Goal: Task Accomplishment & Management: Manage account settings

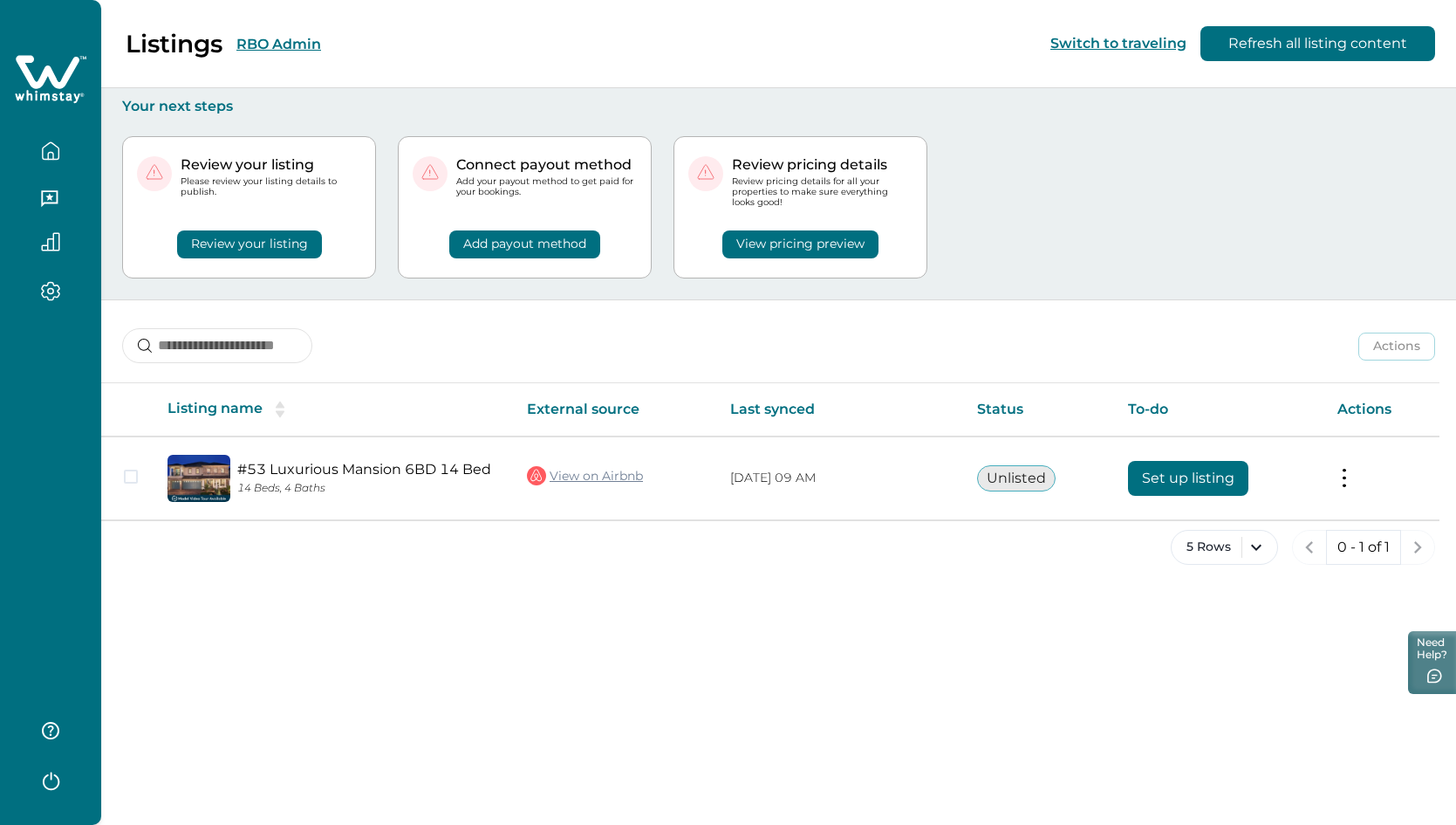
click at [276, 36] on button "RBO Admin" at bounding box center [279, 44] width 85 height 17
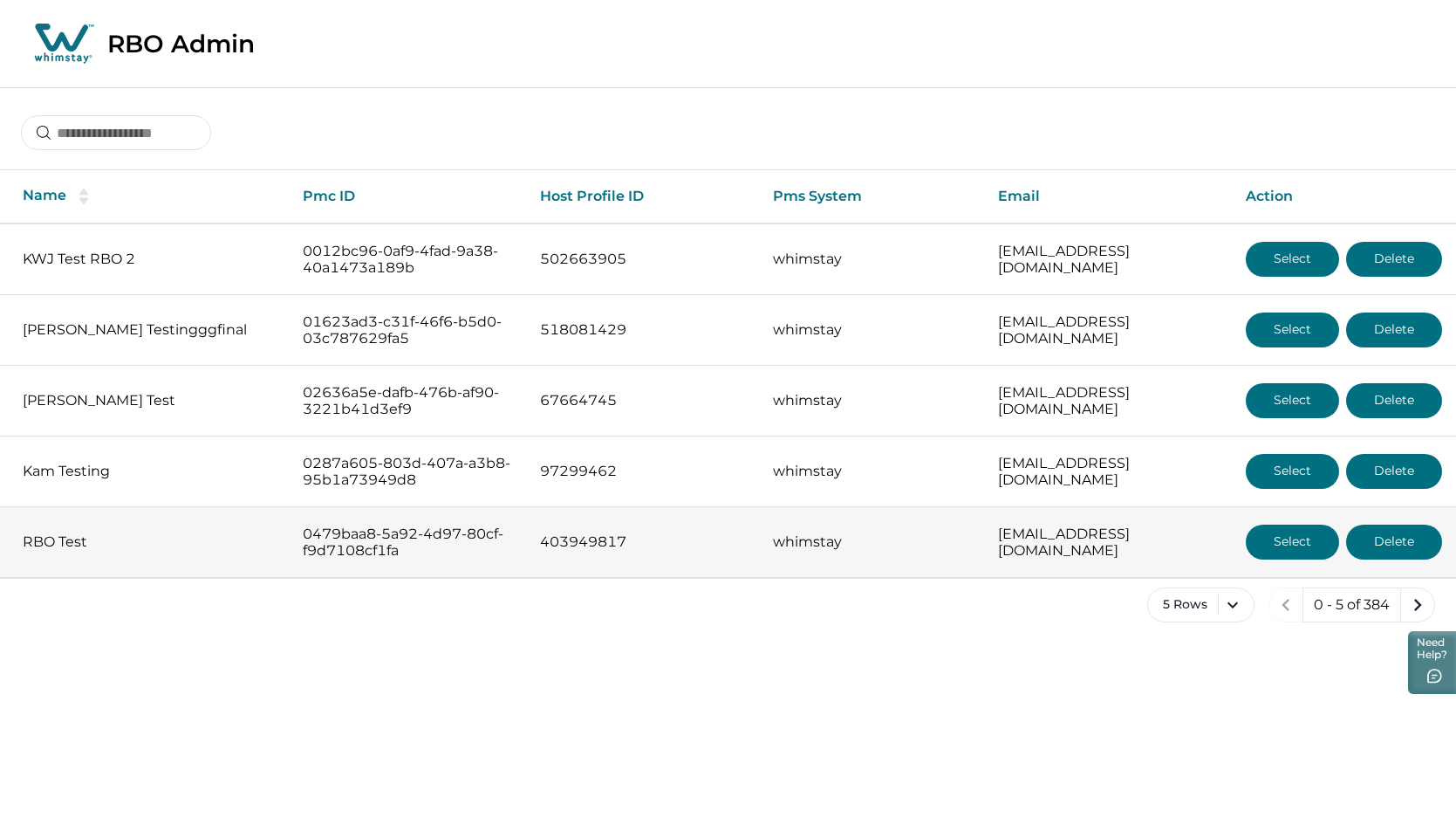
click at [1206, 551] on button "Select" at bounding box center [1292, 542] width 93 height 35
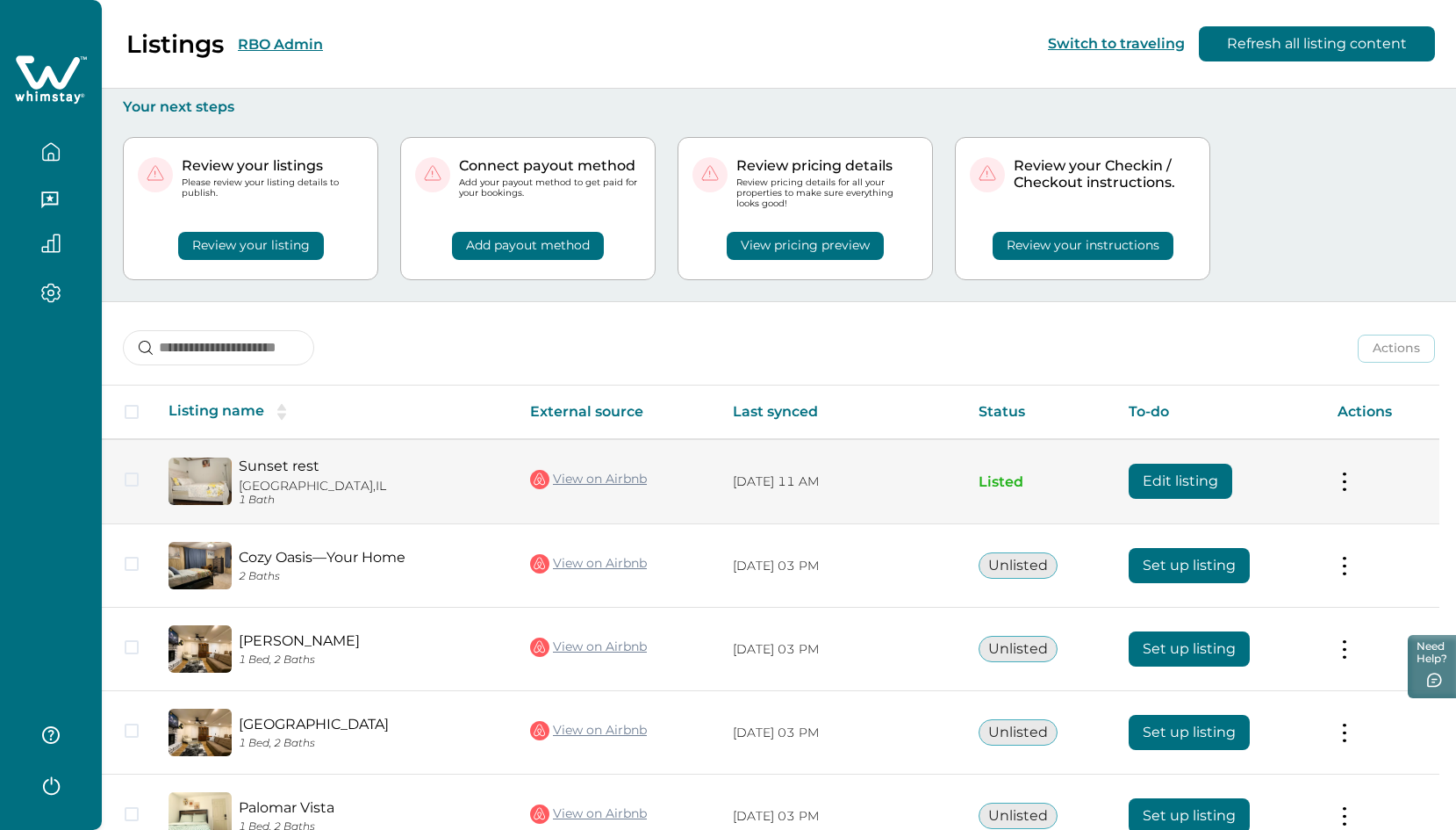
click at [1214, 478] on button "Edit listing" at bounding box center [1180, 481] width 104 height 36
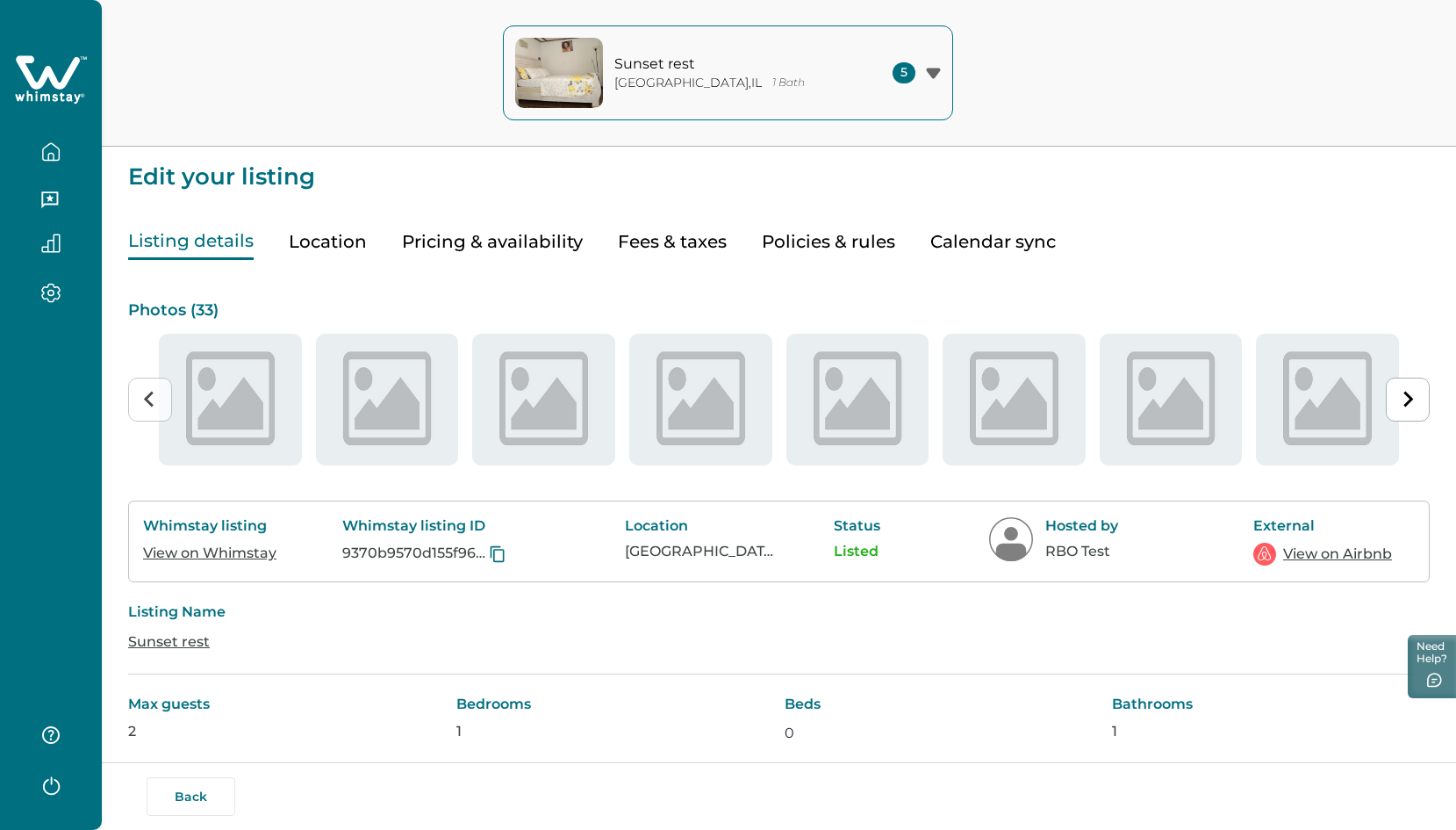
type input "**"
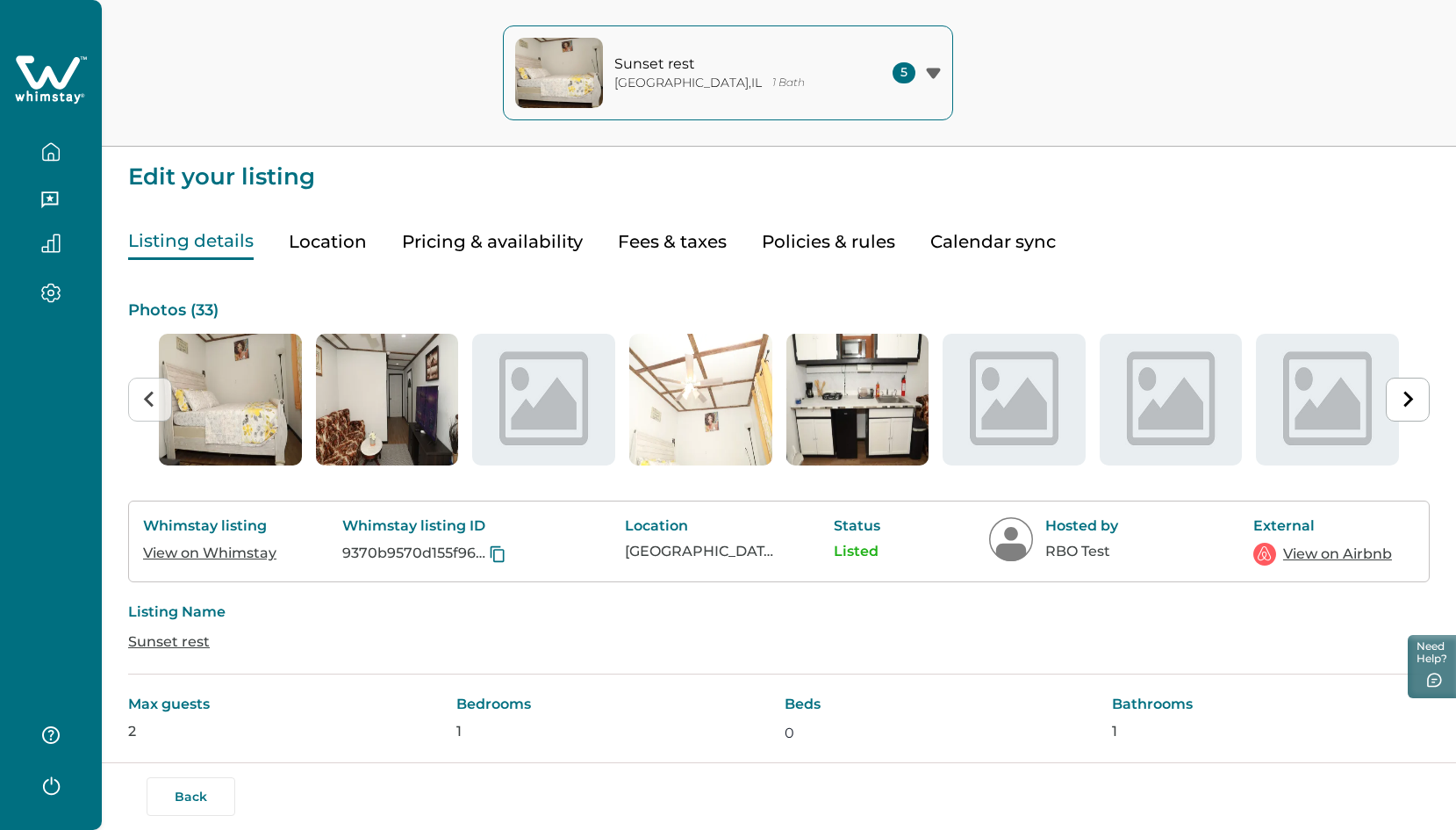
click at [511, 232] on button "Pricing & availability" at bounding box center [492, 241] width 181 height 36
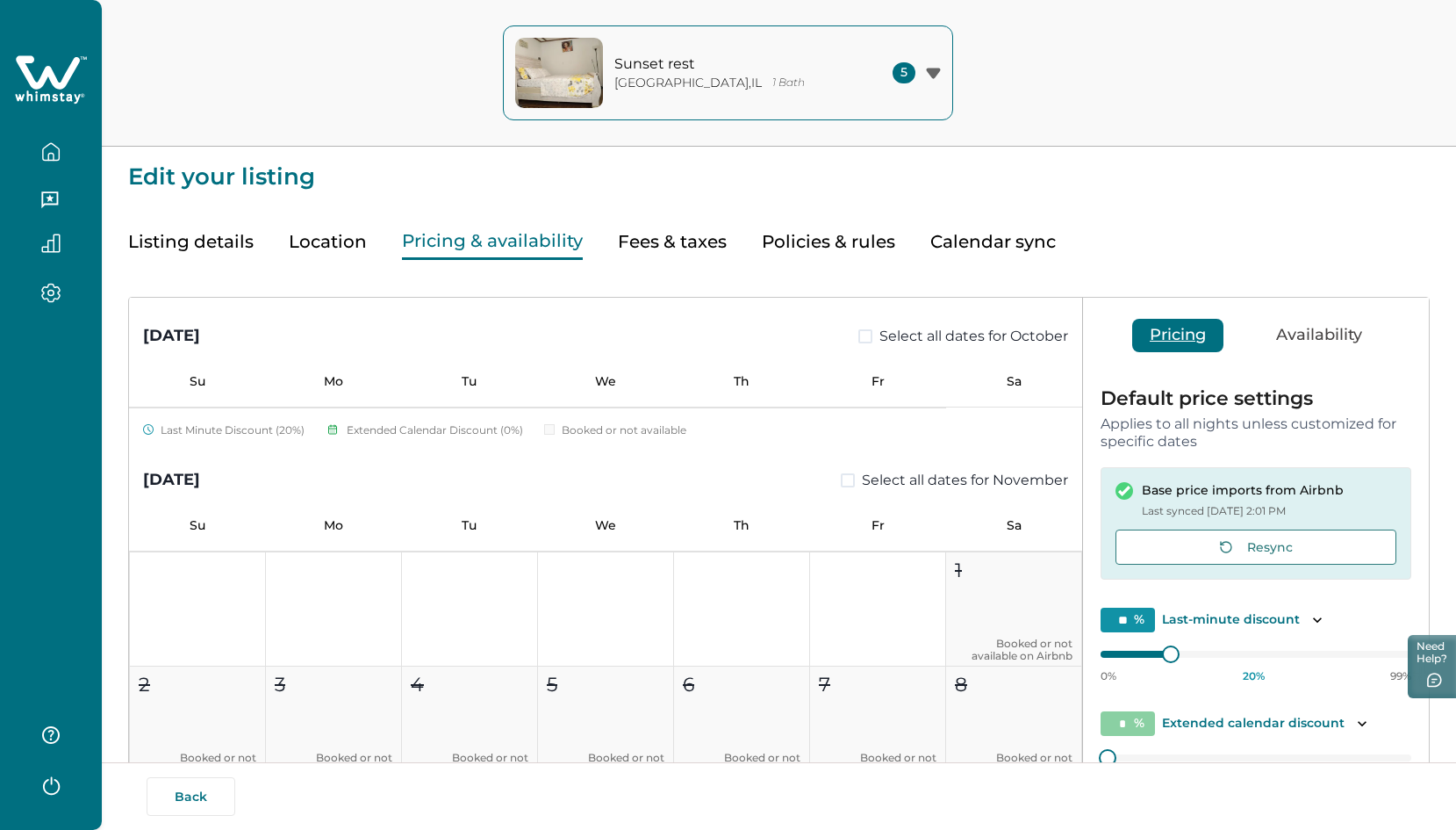
scroll to position [1287, 0]
click at [1214, 332] on button "Availability" at bounding box center [1318, 336] width 121 height 34
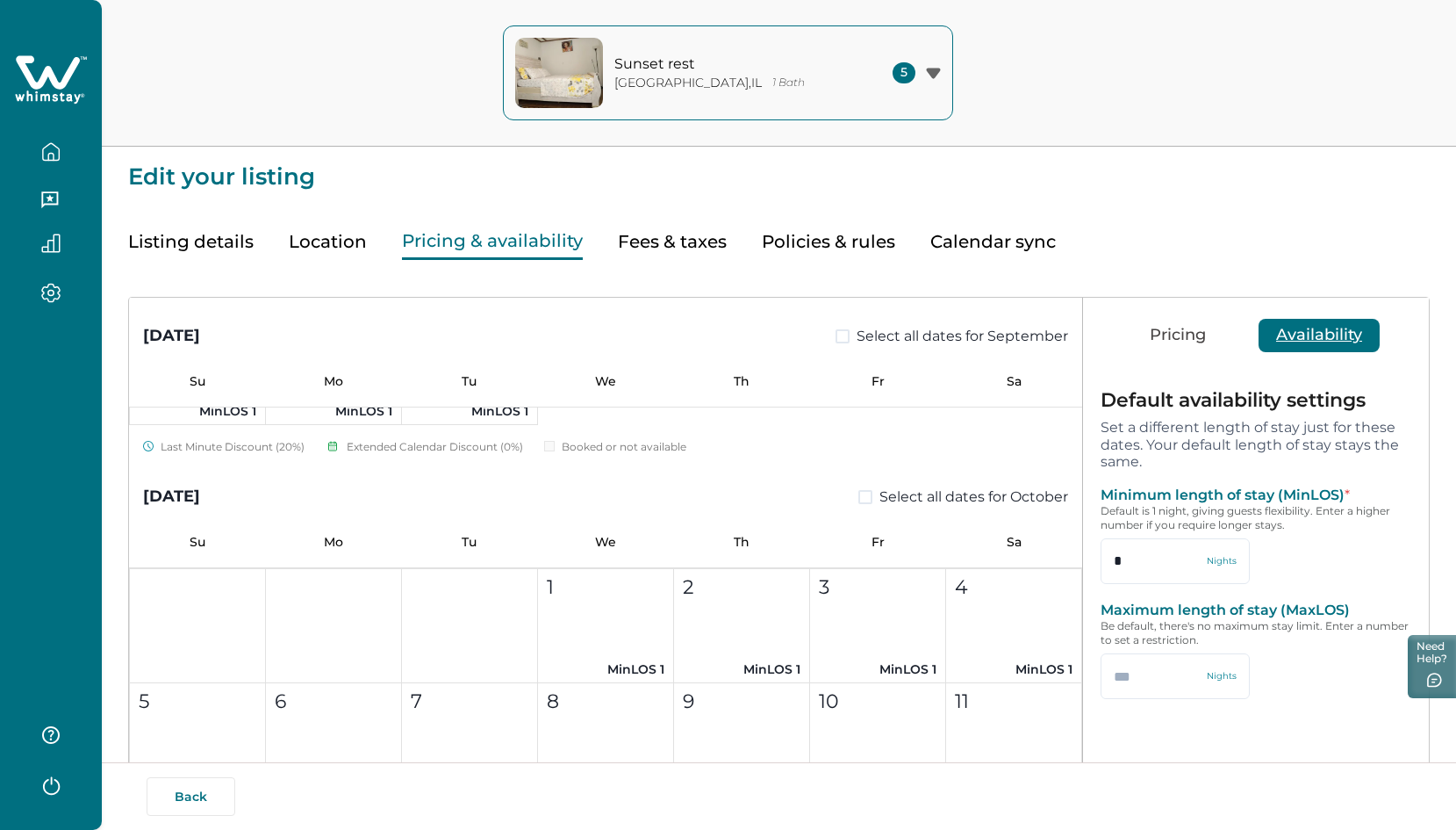
scroll to position [553, 0]
click at [568, 660] on button "1 MinLOS 1" at bounding box center [605, 627] width 136 height 115
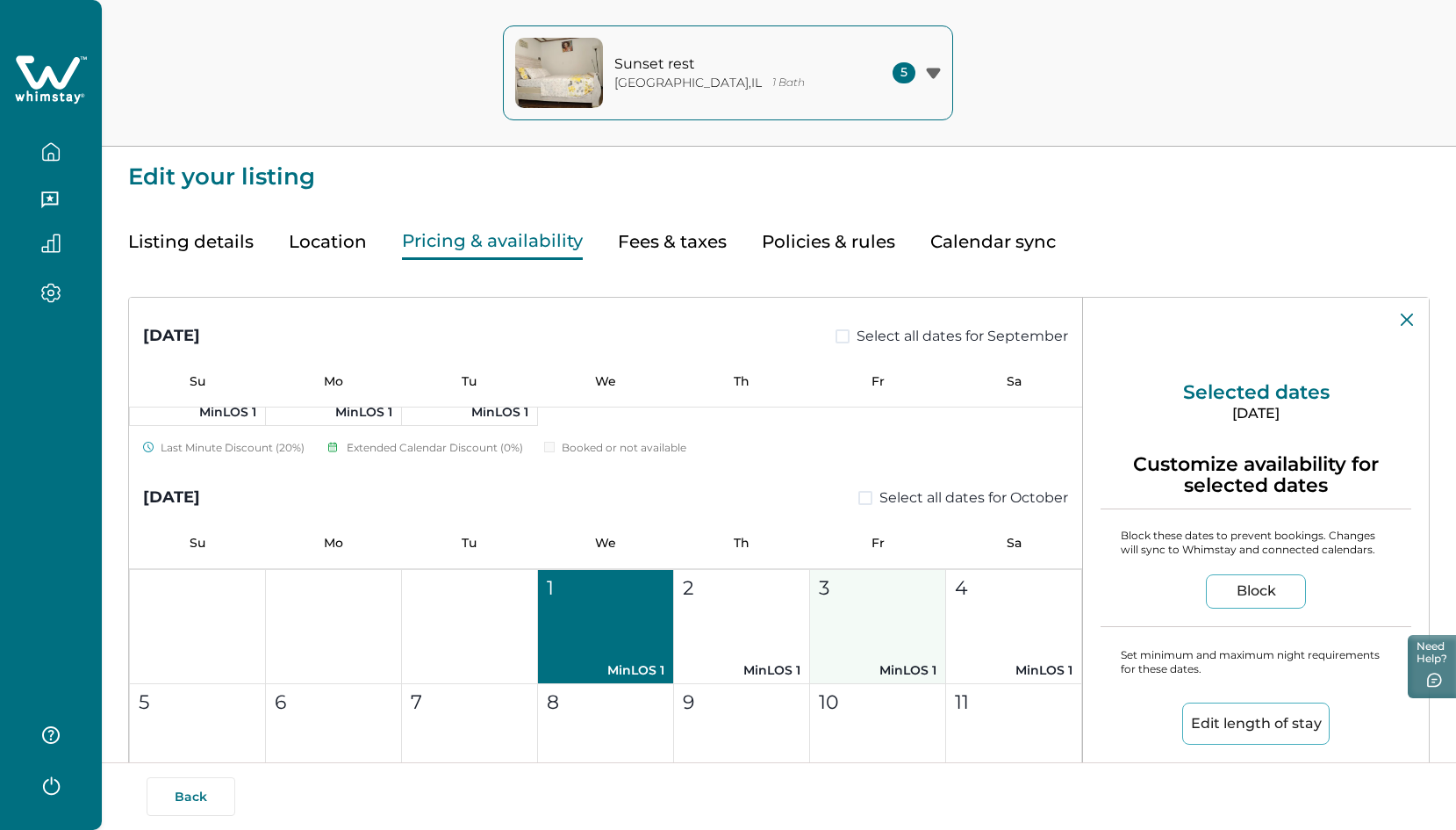
click at [897, 661] on p "MinLOS 1" at bounding box center [878, 670] width 118 height 19
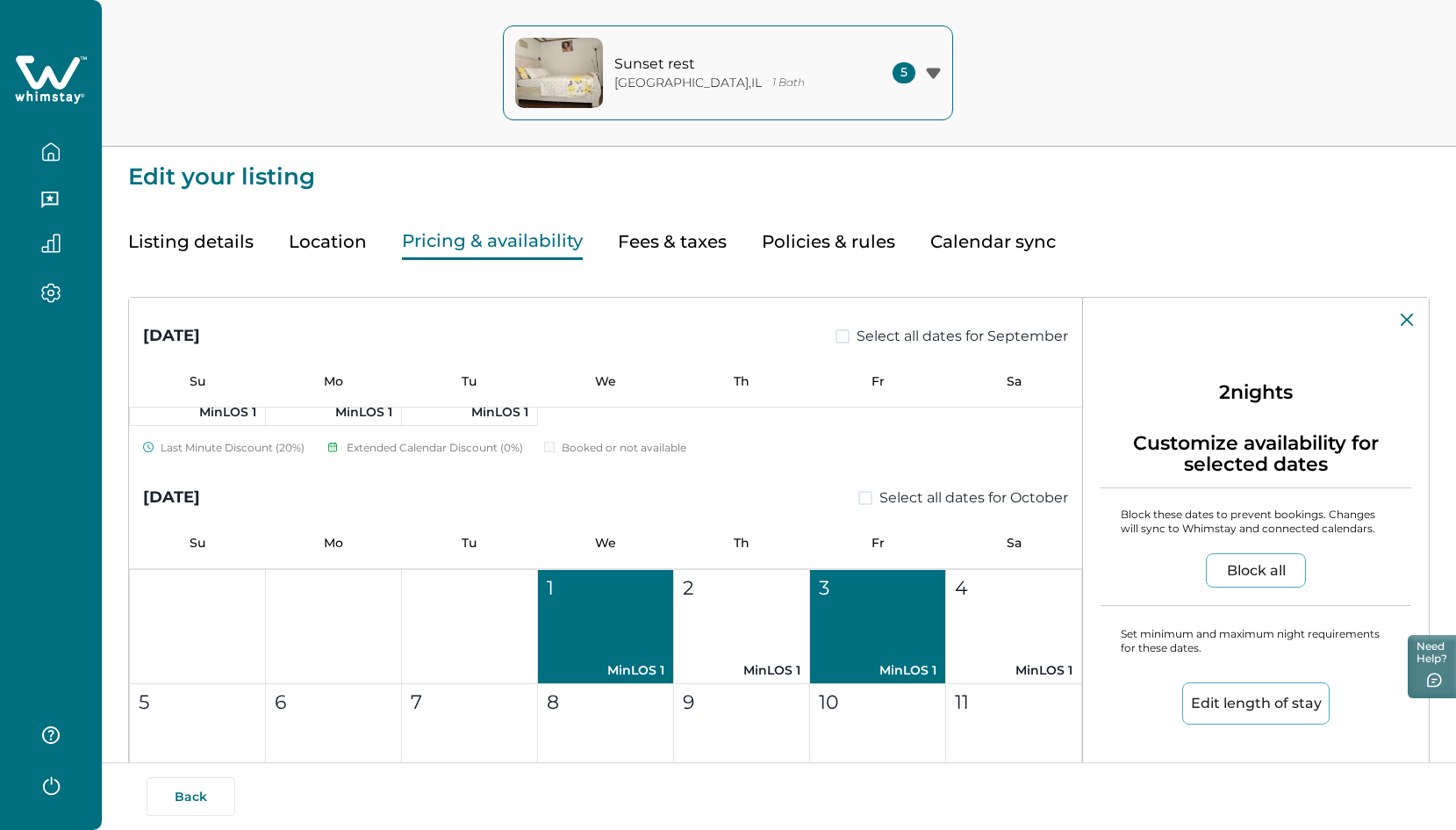
click at [1214, 321] on icon at bounding box center [1406, 320] width 12 height 12
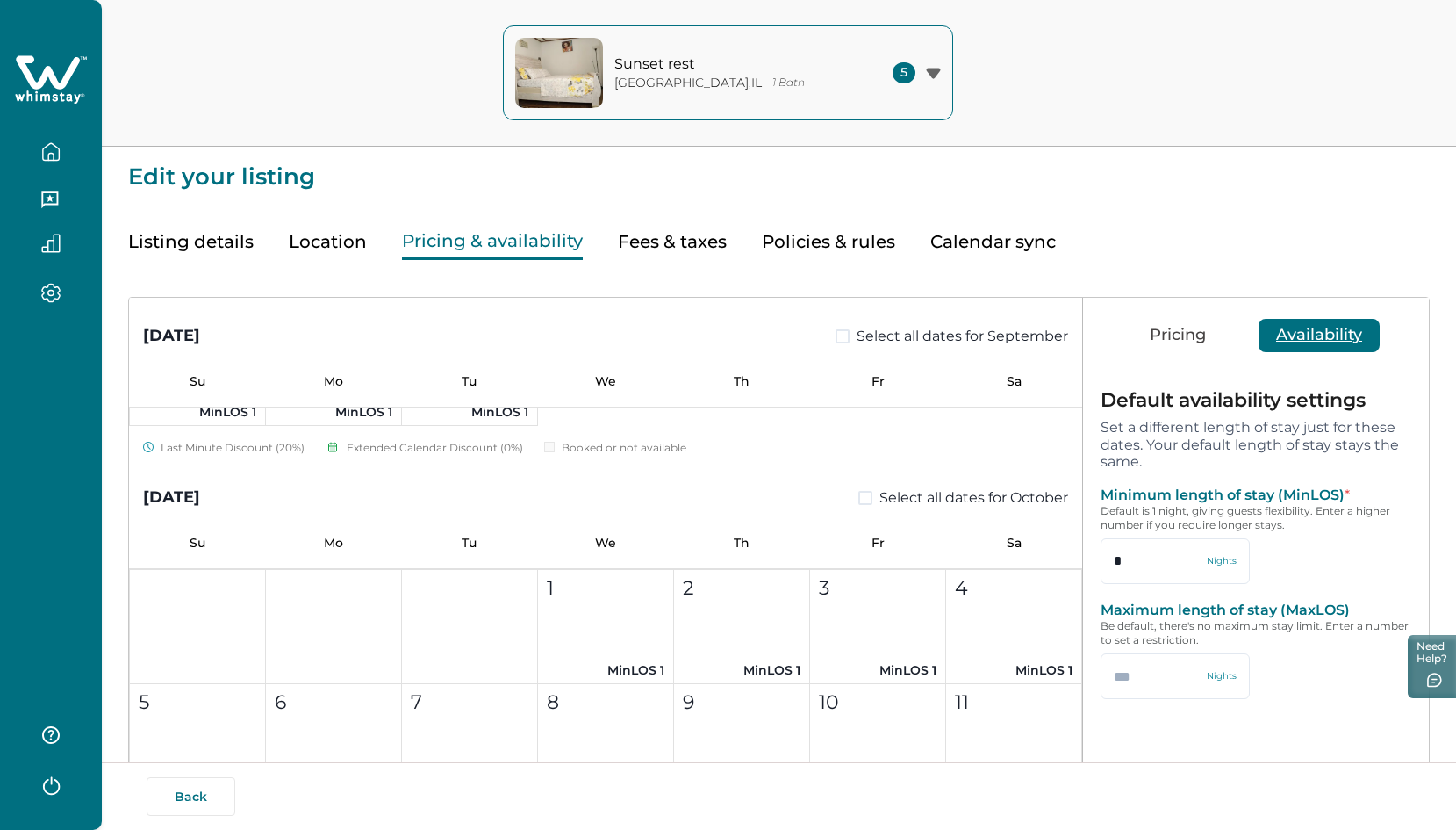
click at [1187, 322] on button "Pricing" at bounding box center [1177, 336] width 91 height 34
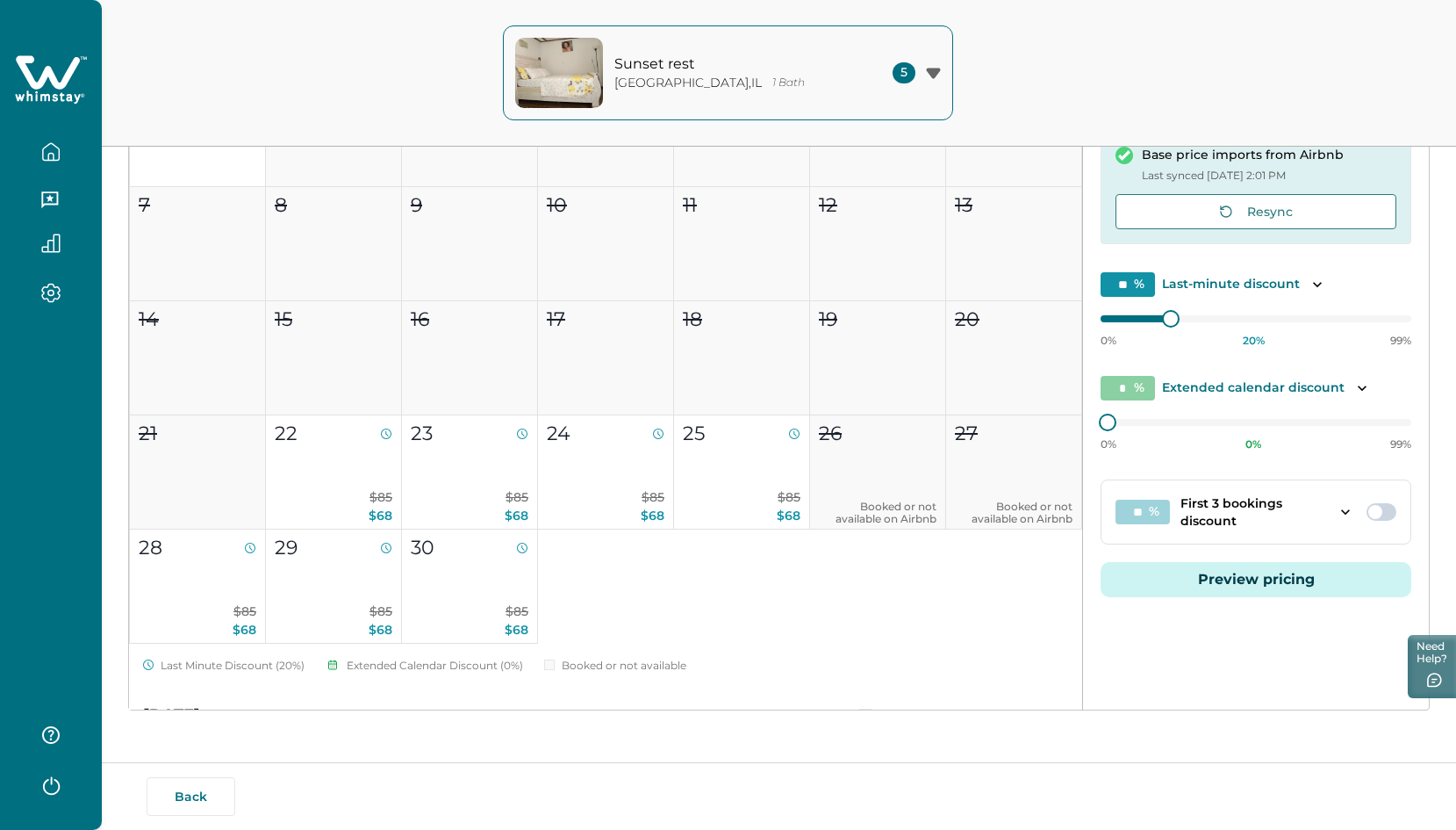
scroll to position [0, 0]
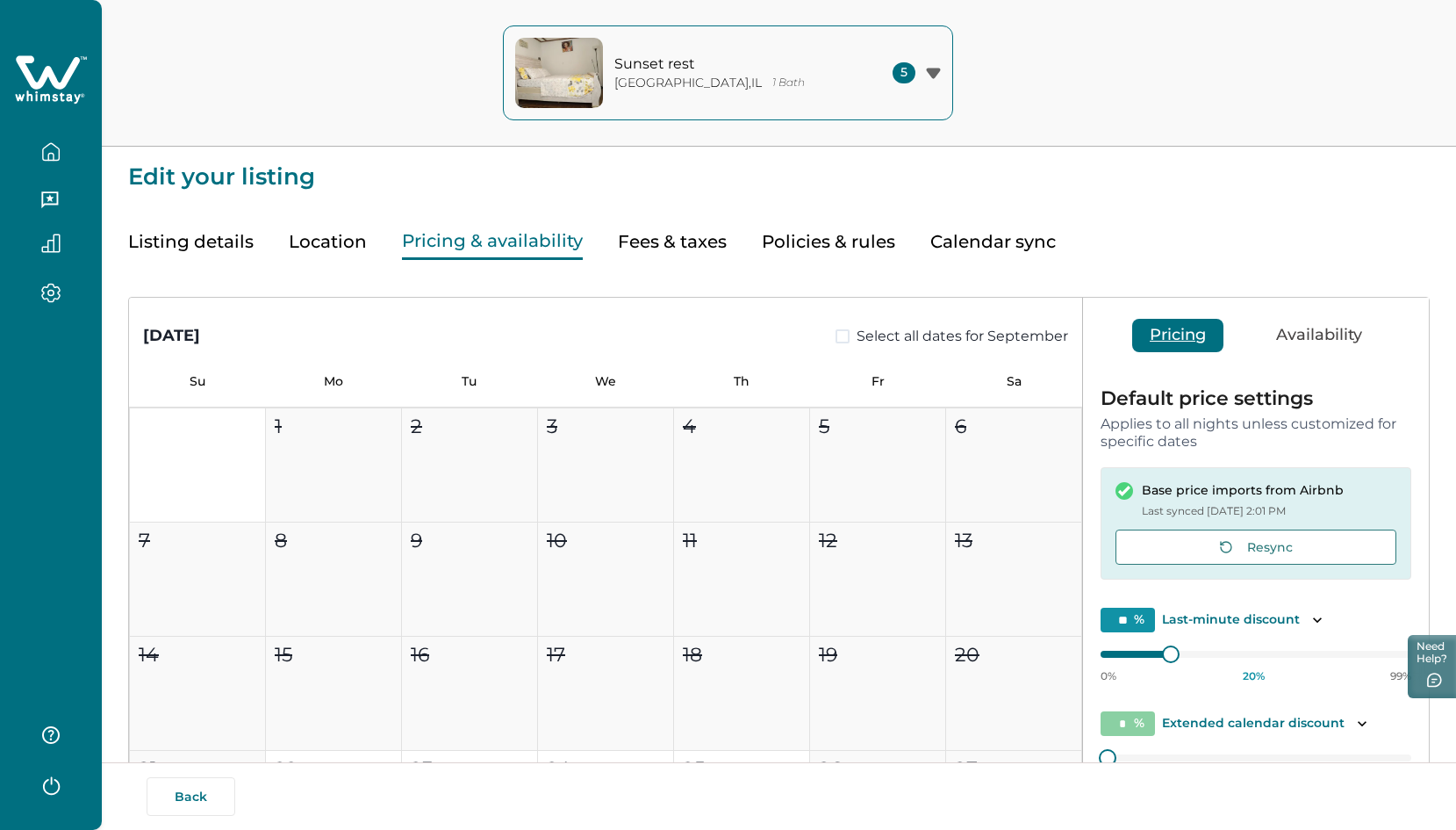
click at [681, 238] on button "Fees & taxes" at bounding box center [672, 241] width 109 height 36
type input "*"
type input "**"
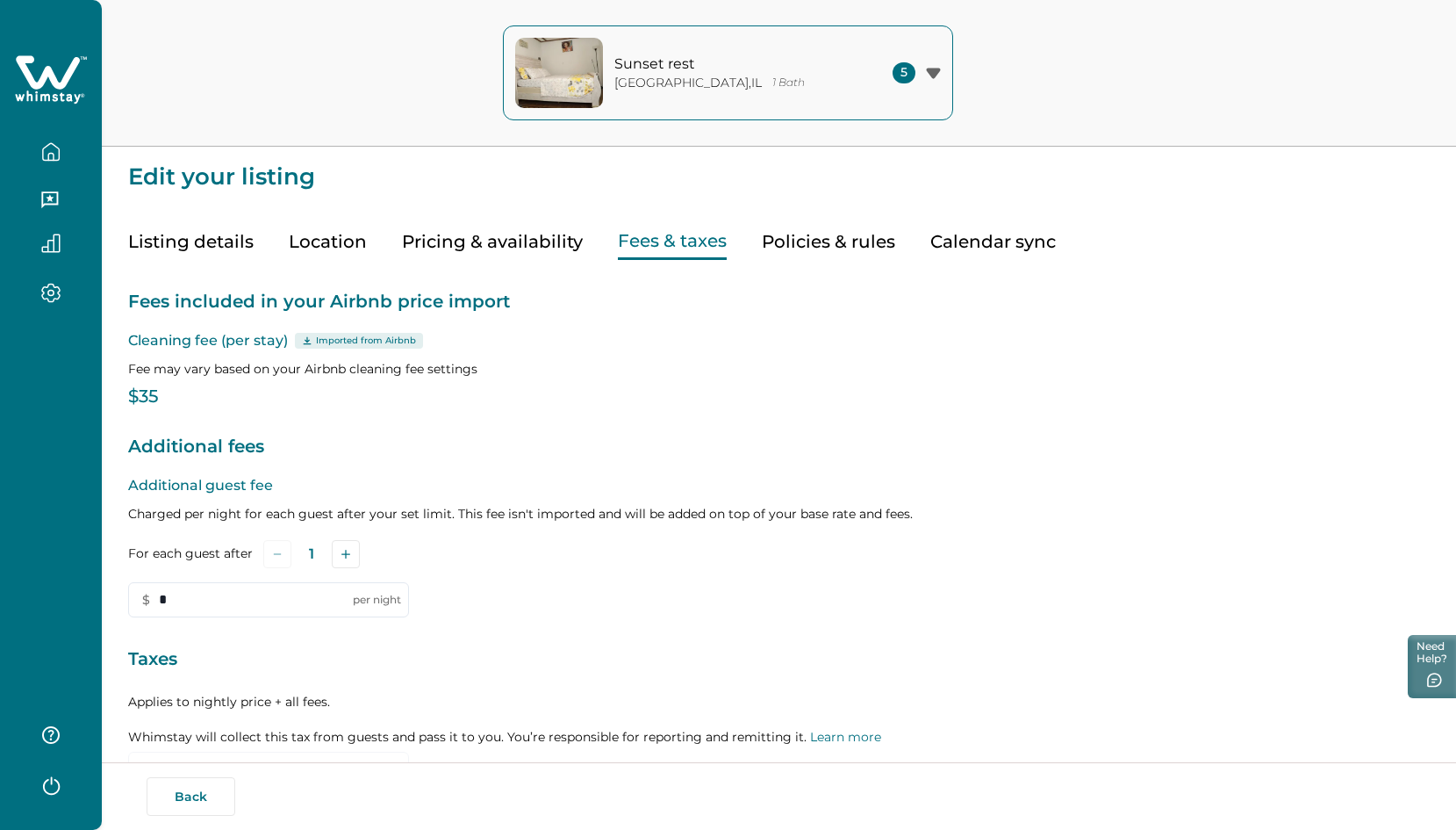
click at [483, 243] on button "Pricing & availability" at bounding box center [492, 241] width 181 height 36
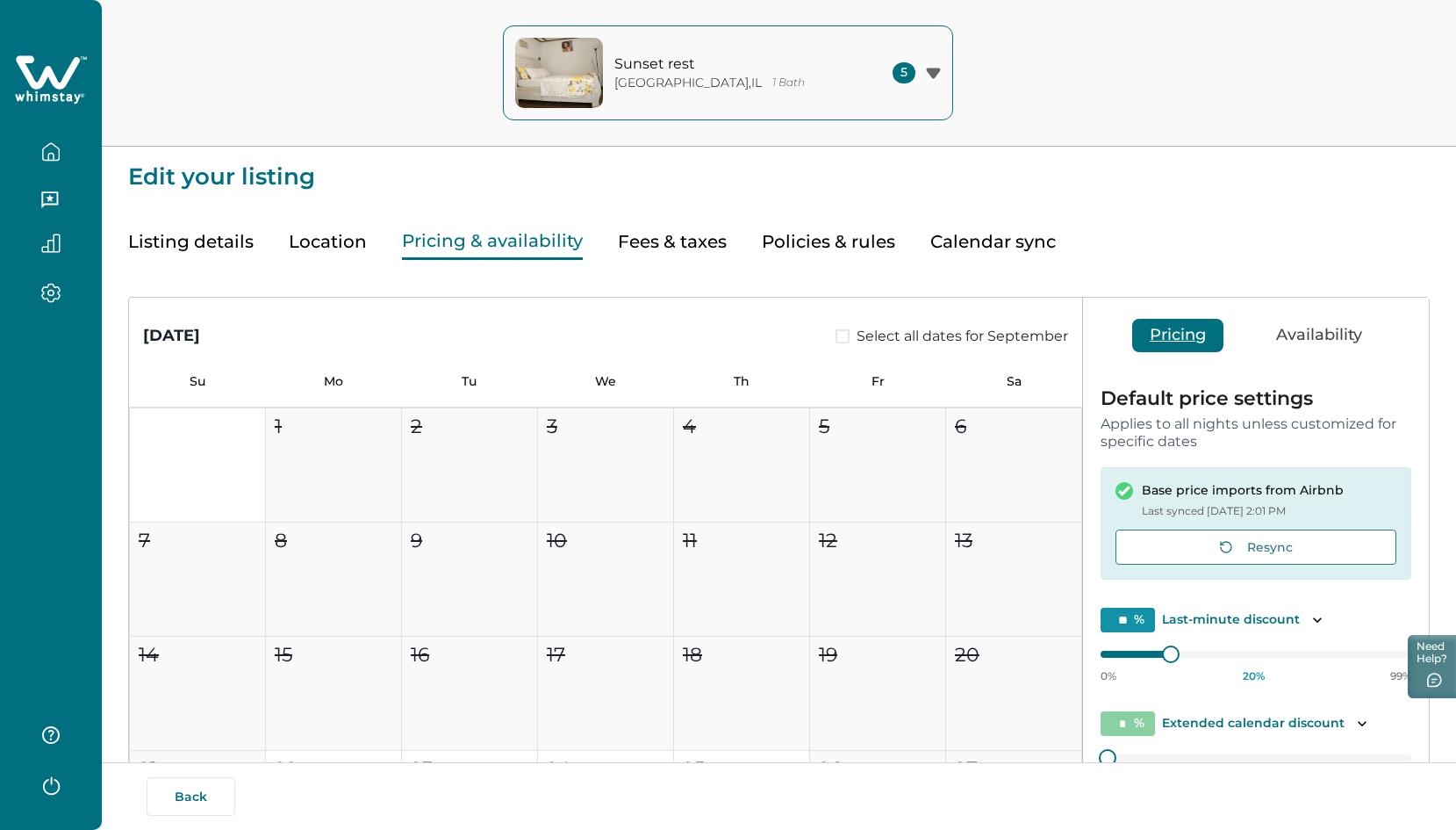
click at [56, 162] on button "button" at bounding box center [51, 152] width 74 height 36
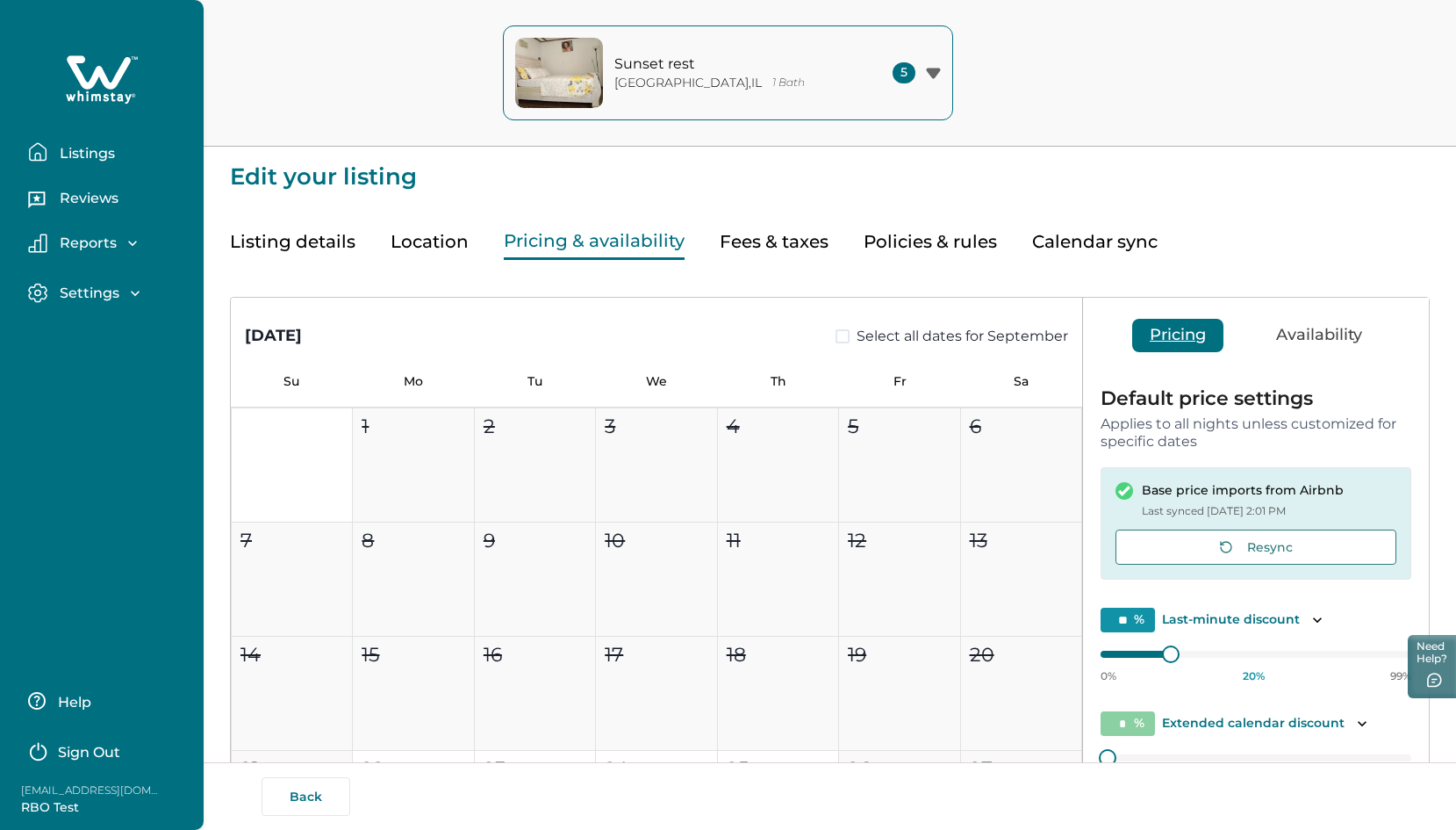
click at [56, 162] on button "Listings" at bounding box center [109, 152] width 161 height 36
